Goal: Information Seeking & Learning: Learn about a topic

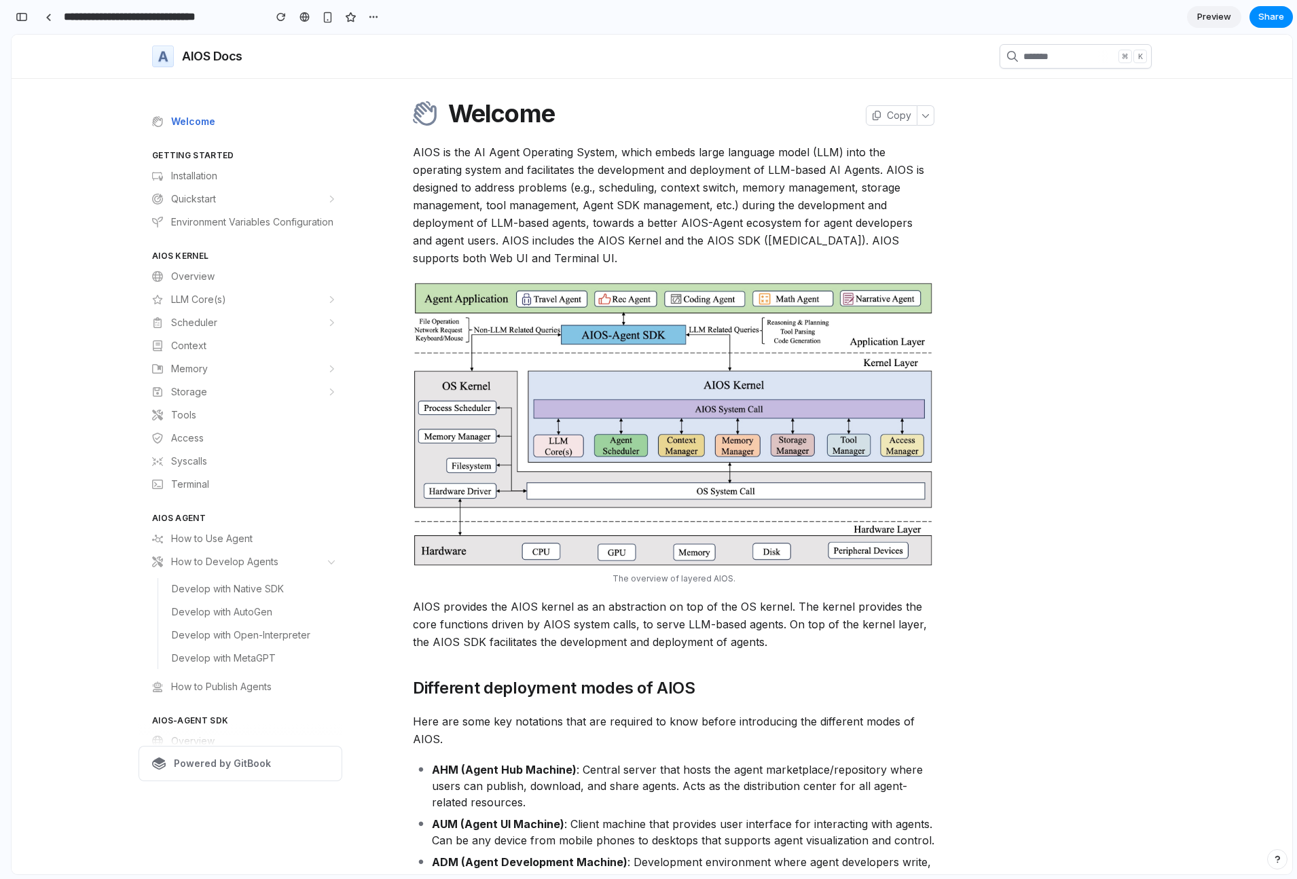
scroll to position [0, 12]
click at [1000, 172] on div "On this page" at bounding box center [1076, 446] width 152 height 670
drag, startPoint x: 632, startPoint y: 226, endPoint x: 644, endPoint y: 232, distance: 13.1
click at [644, 232] on p "AIOS is the AI Agent Operating System, which embeds large language model (LLM) …" at bounding box center [674, 205] width 522 height 124
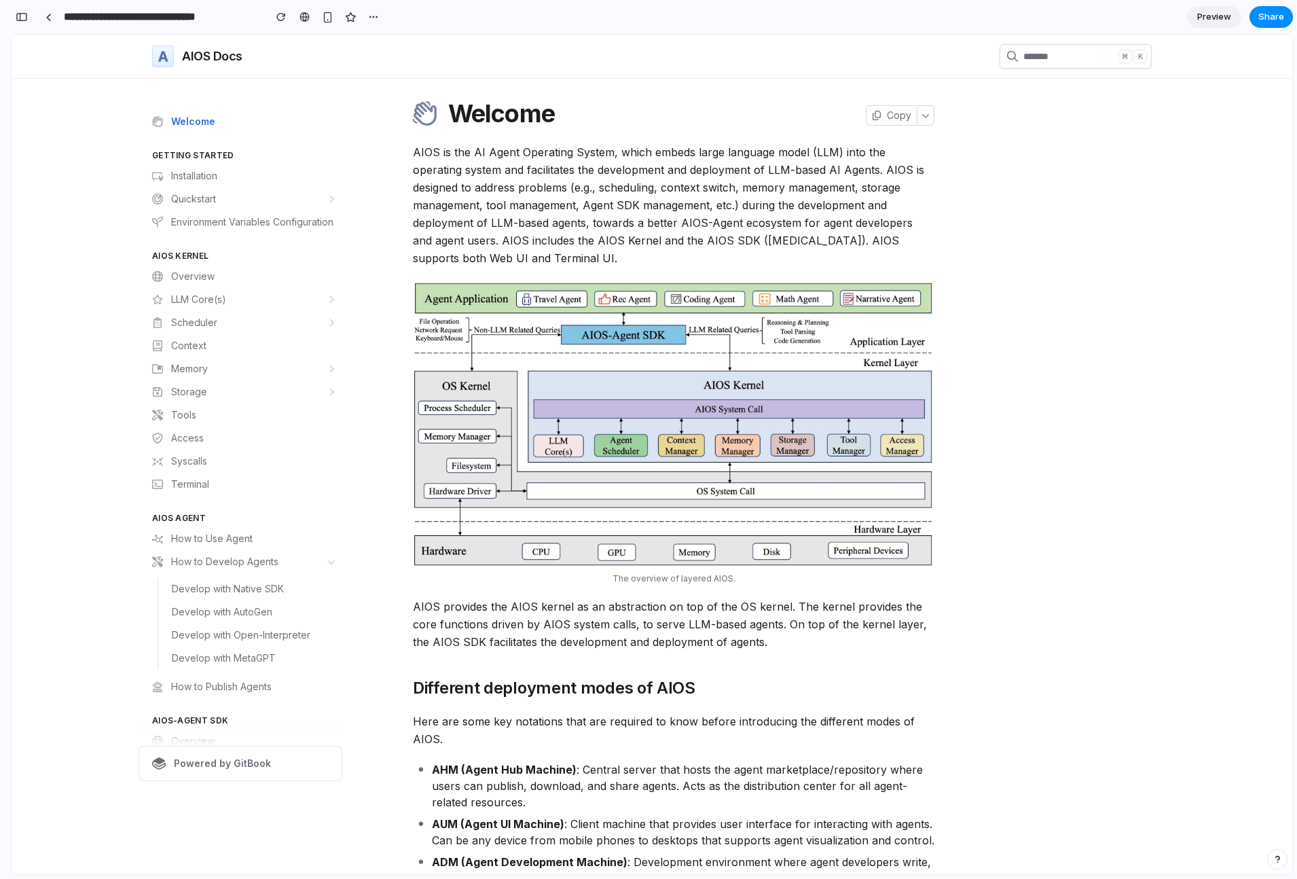
click at [890, 236] on p "AIOS is the AI Agent Operating System, which embeds large language model (LLM) …" at bounding box center [674, 205] width 522 height 124
click at [659, 244] on p "AIOS is the AI Agent Operating System, which embeds large language model (LLM) …" at bounding box center [674, 205] width 522 height 124
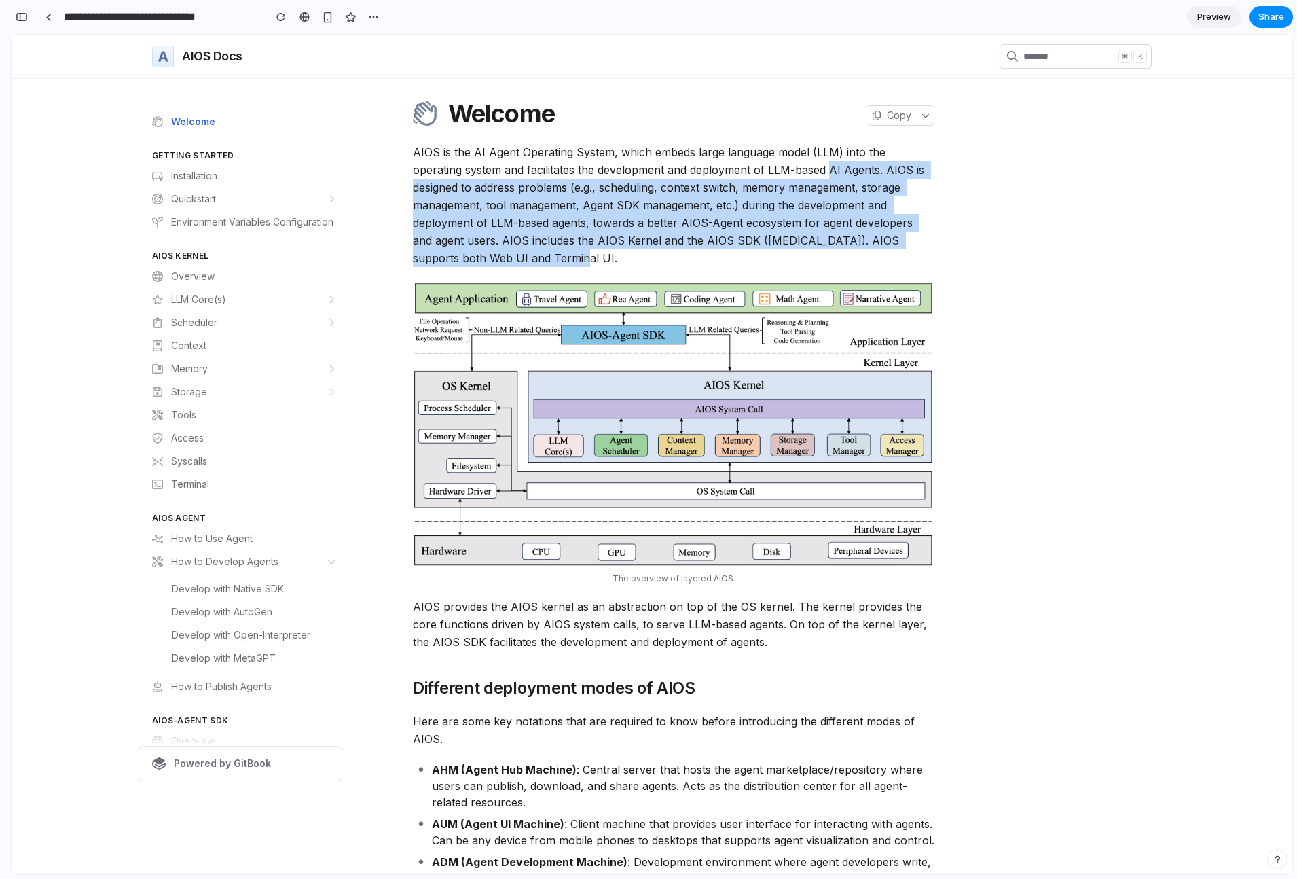
drag, startPoint x: 639, startPoint y: 227, endPoint x: 723, endPoint y: 373, distance: 168.2
click at [635, 266] on p "AIOS is the AI Agent Operating System, which embeds large language model (LLM) …" at bounding box center [674, 205] width 522 height 124
drag, startPoint x: 649, startPoint y: 234, endPoint x: 676, endPoint y: 331, distance: 100.7
click at [676, 267] on p "AIOS is the AI Agent Operating System, which embeds large language model (LLM) …" at bounding box center [674, 205] width 522 height 124
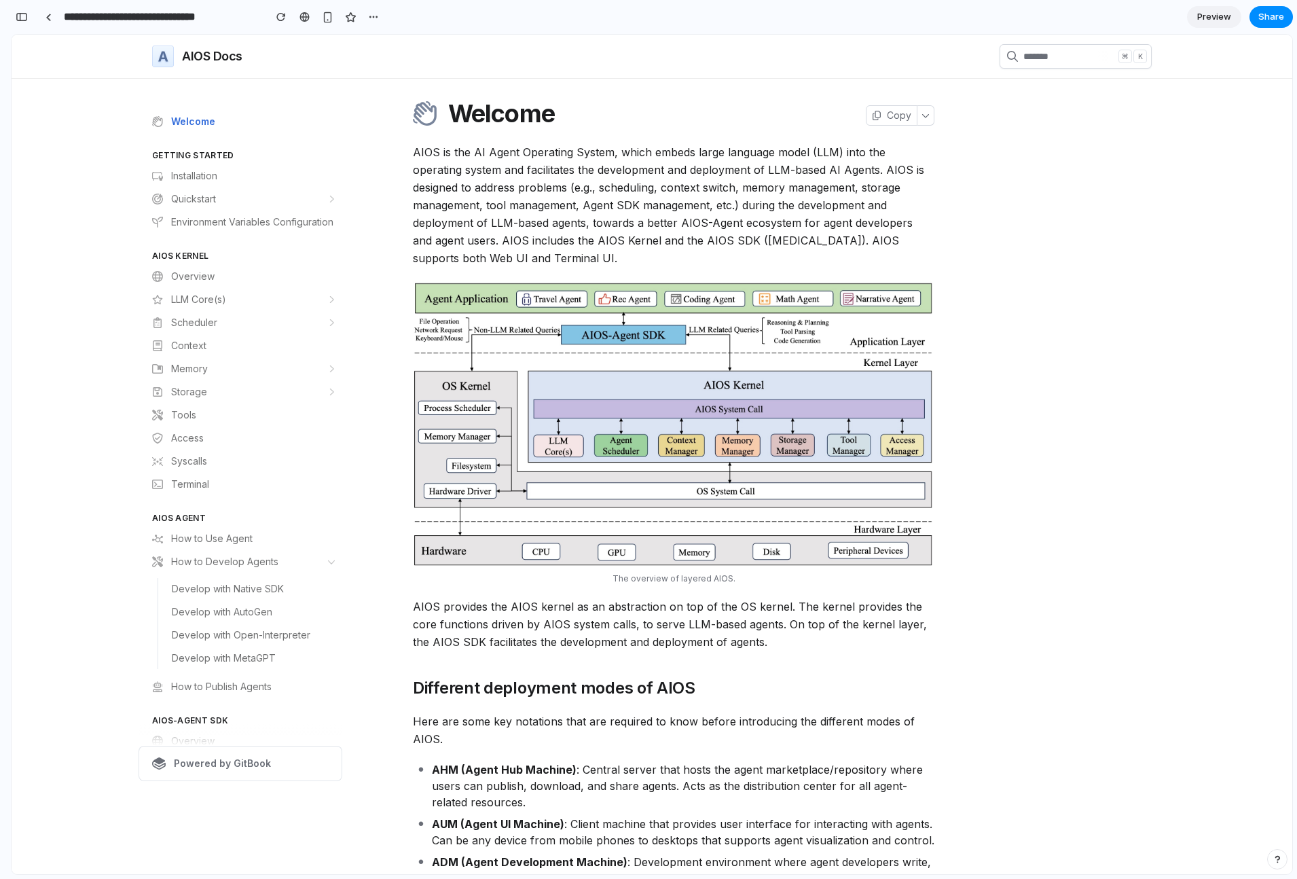
click at [1096, 240] on div "On this page" at bounding box center [1076, 446] width 152 height 670
click at [1069, 193] on div "On this page" at bounding box center [1076, 446] width 152 height 670
